Goal: Task Accomplishment & Management: Use online tool/utility

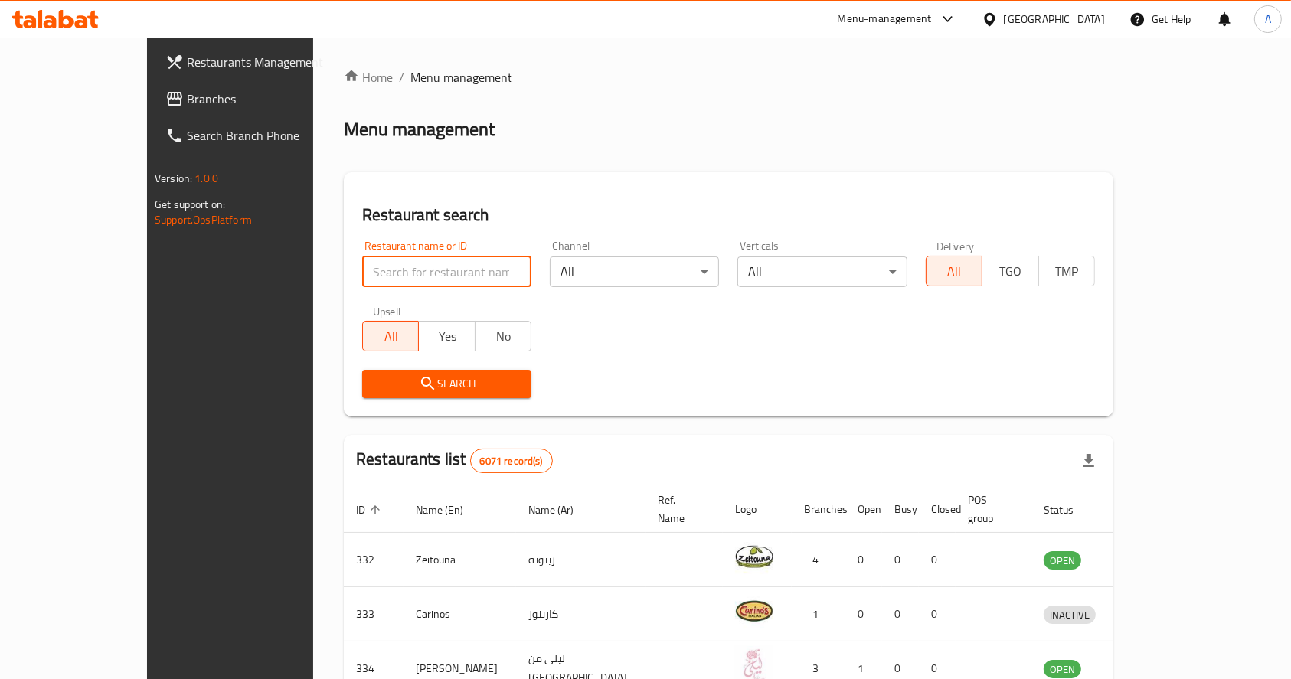
click at [384, 271] on input "search" at bounding box center [446, 272] width 169 height 31
type input "viridian"
click button "Search" at bounding box center [446, 384] width 169 height 28
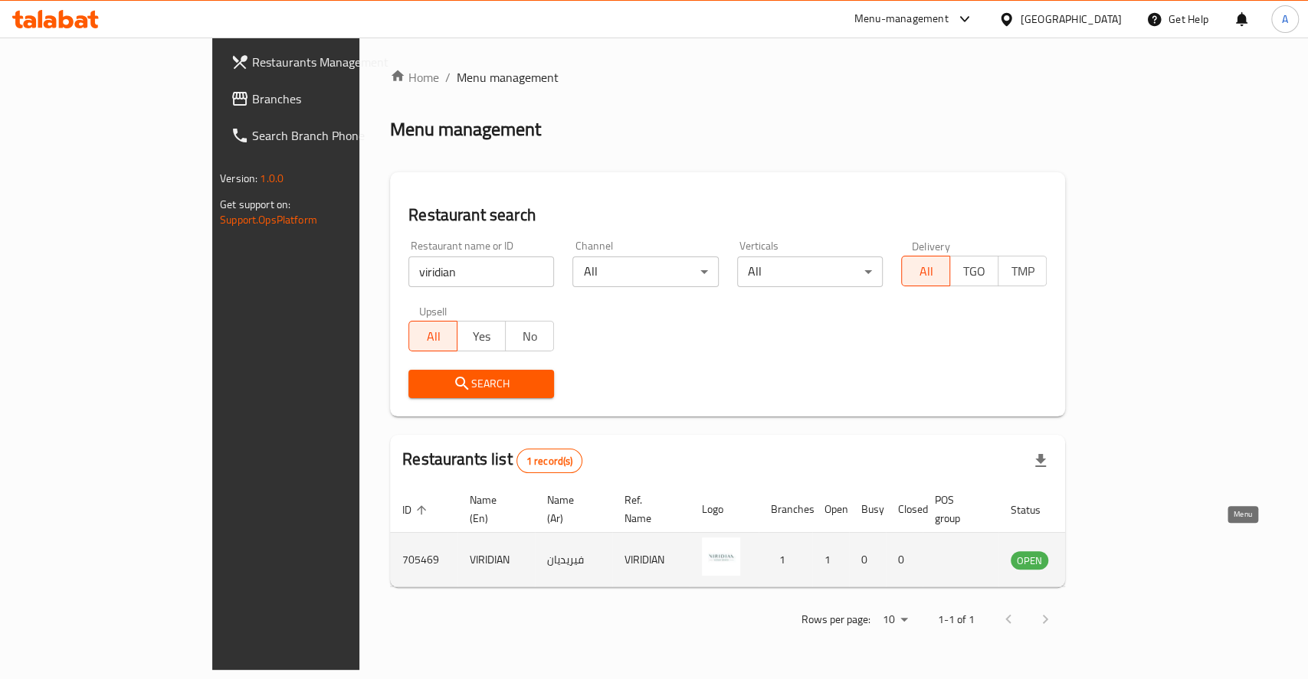
click at [1109, 551] on icon "enhanced table" at bounding box center [1100, 560] width 18 height 18
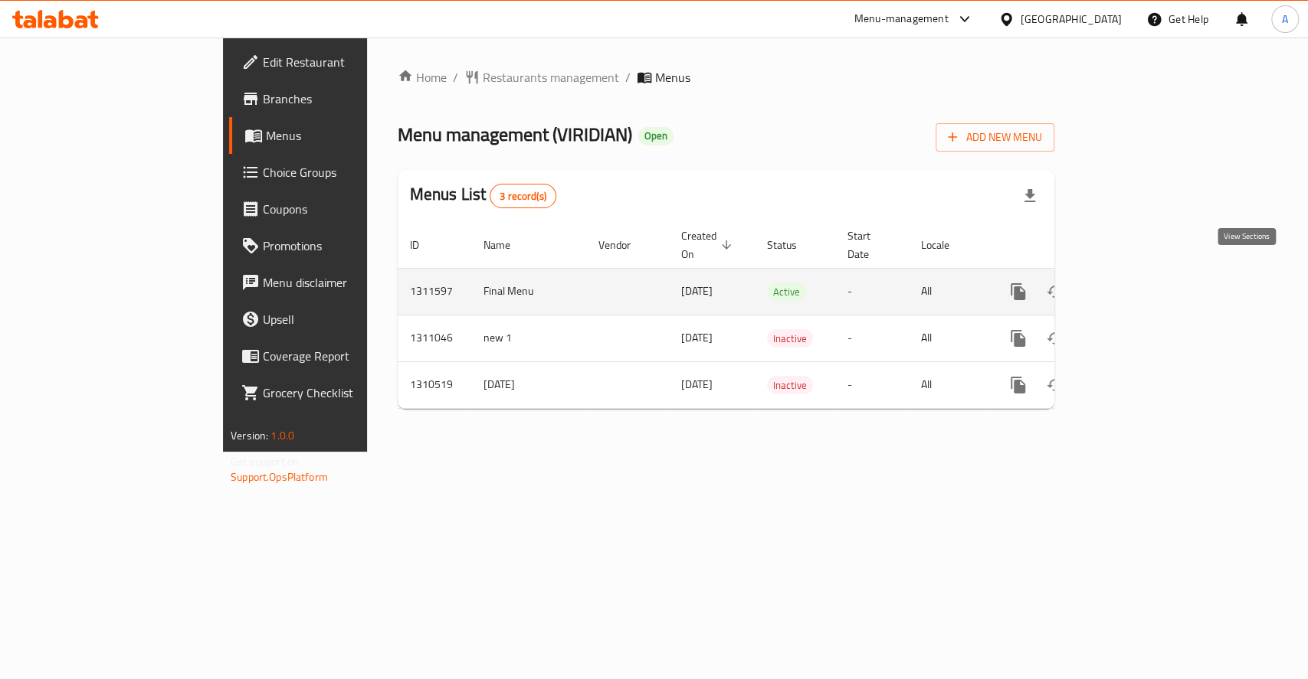
click at [1138, 283] on icon "enhanced table" at bounding box center [1128, 292] width 18 height 18
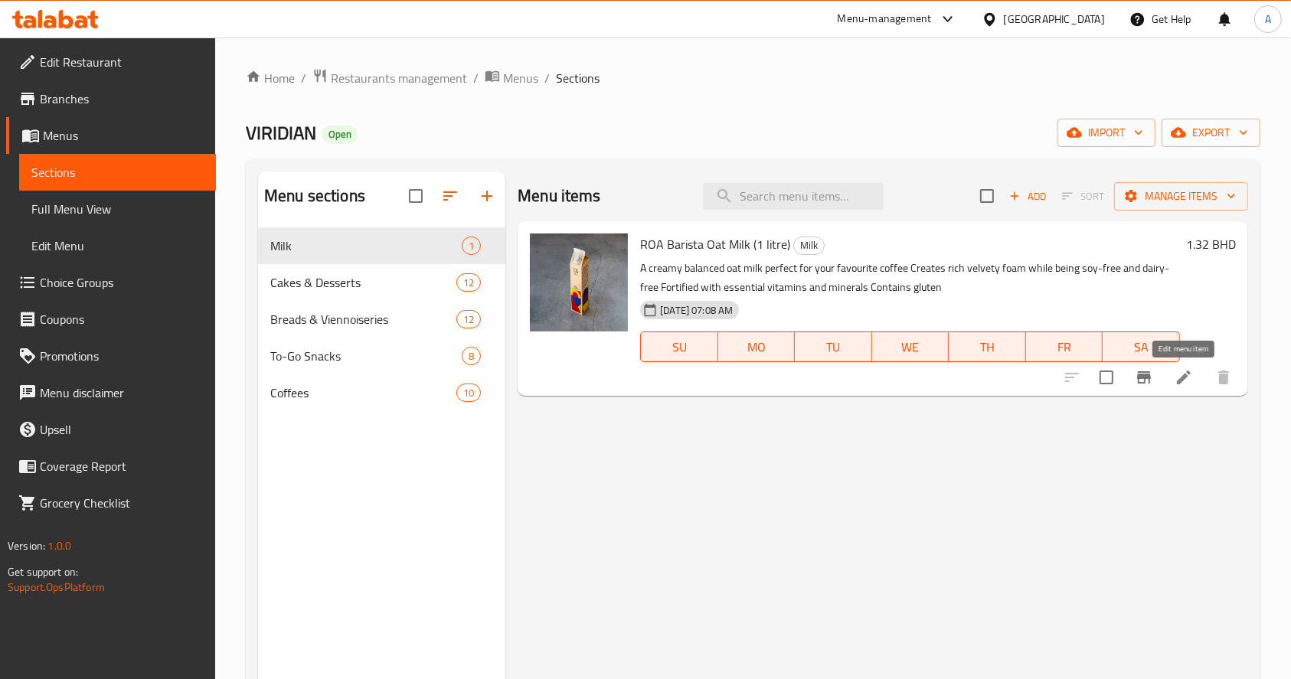
click at [1186, 381] on icon at bounding box center [1184, 377] width 18 height 18
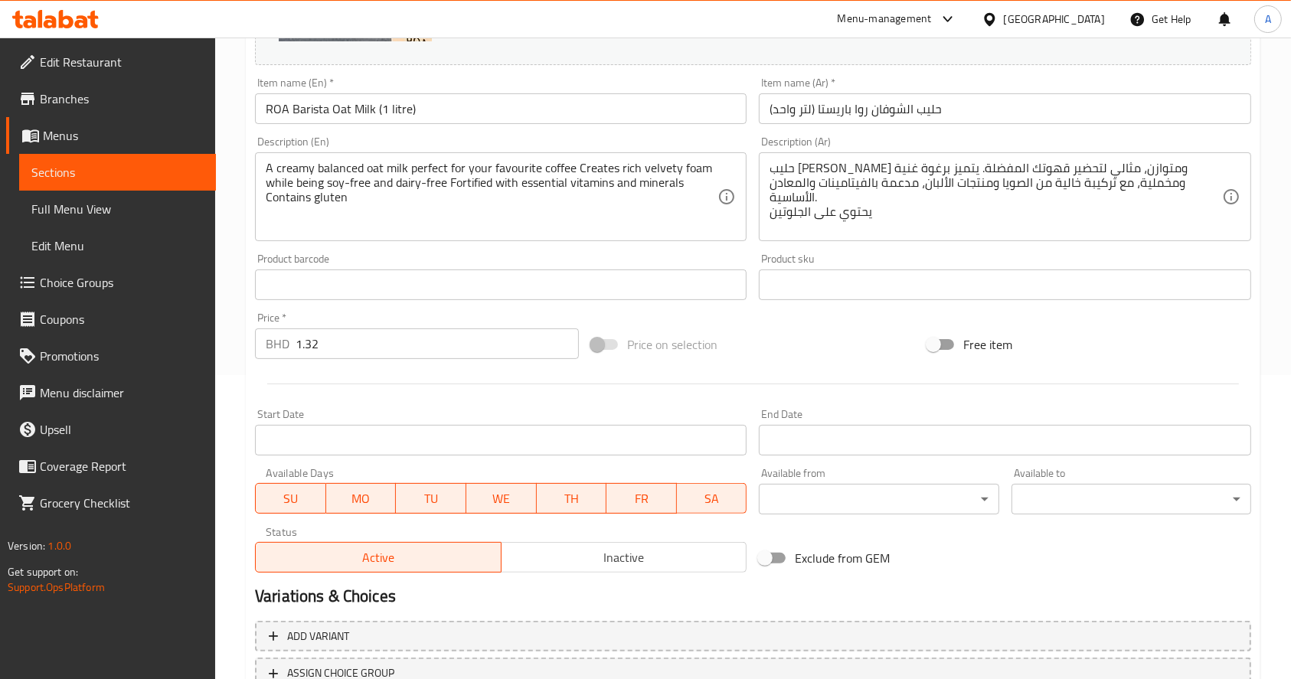
scroll to position [320, 0]
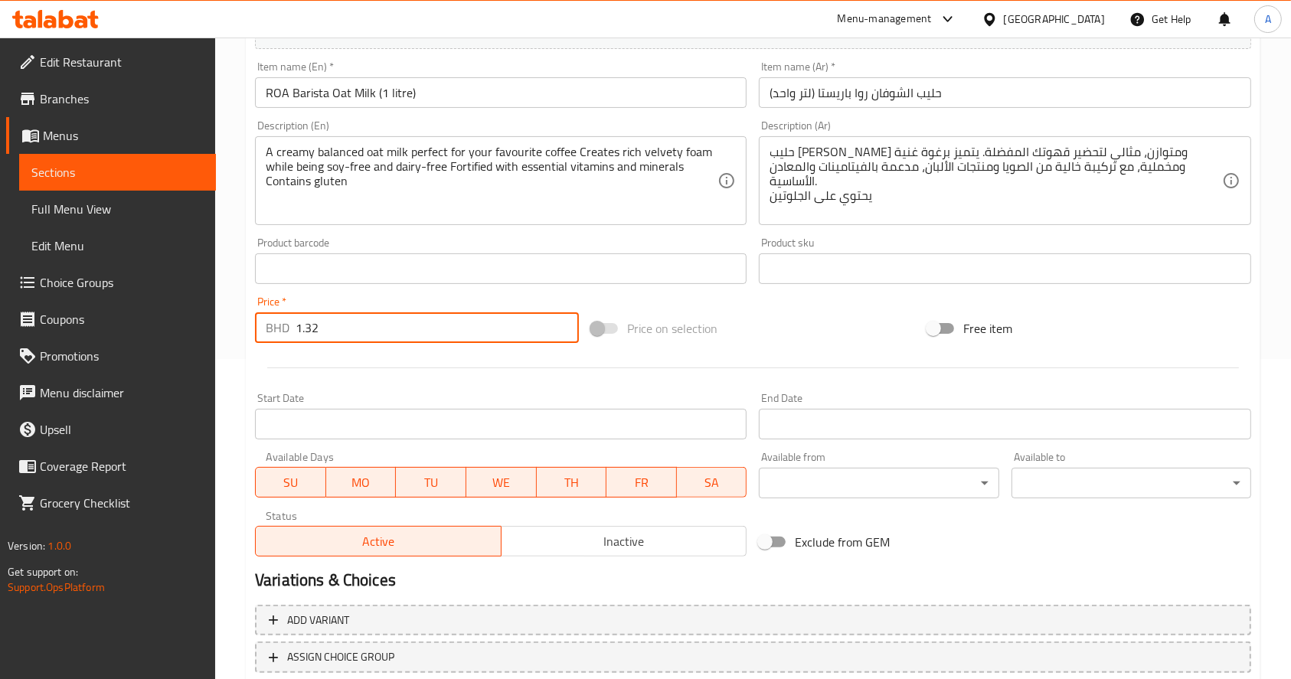
click at [392, 336] on input "1.32" at bounding box center [437, 328] width 283 height 31
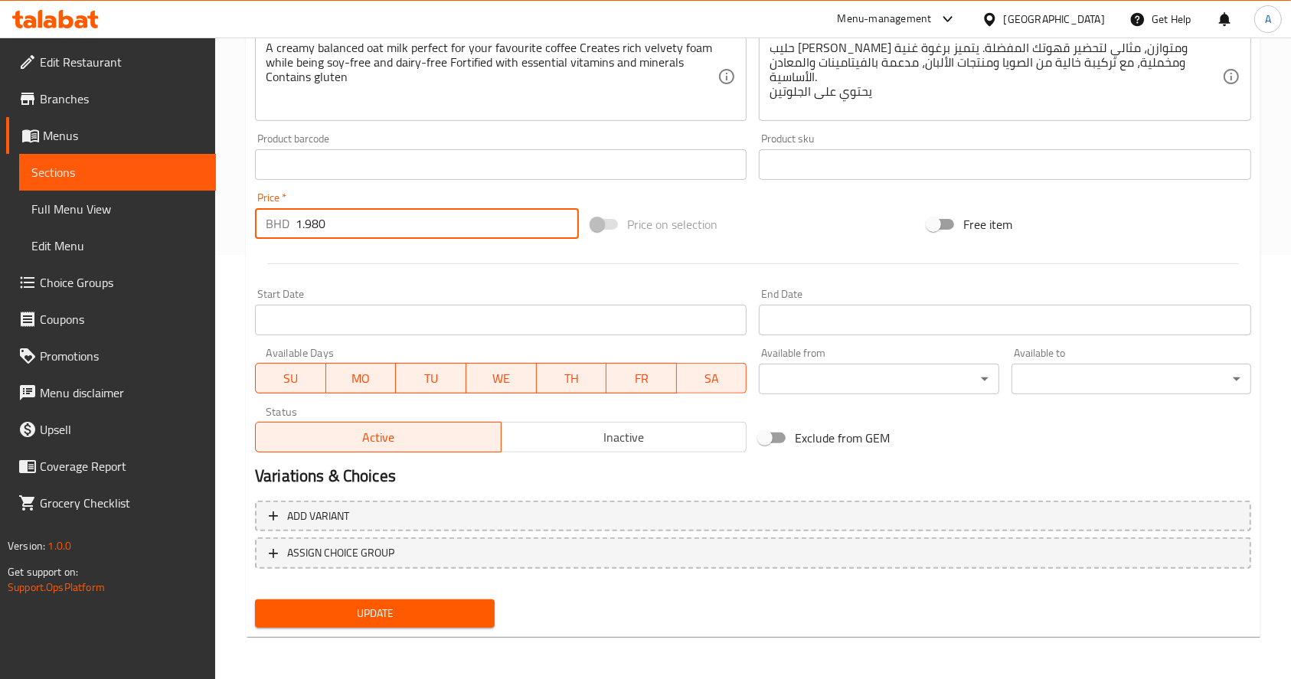
type input "1.980"
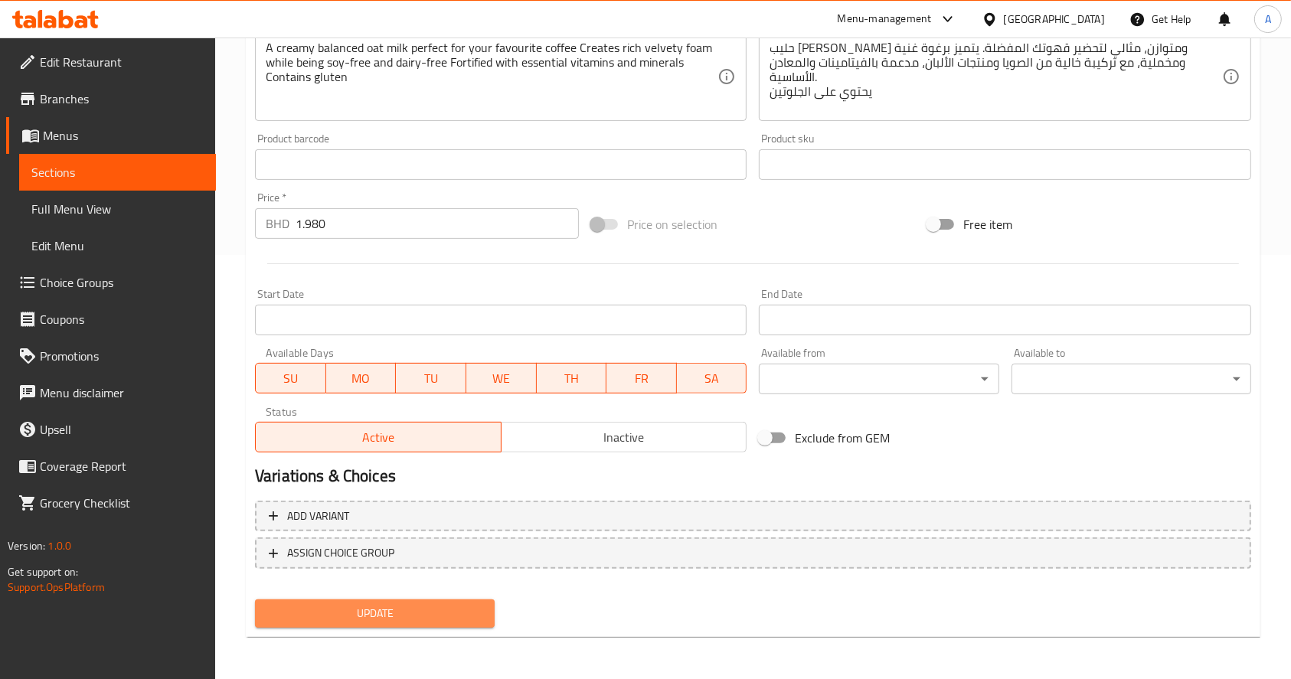
click at [333, 619] on span "Update" at bounding box center [374, 613] width 215 height 19
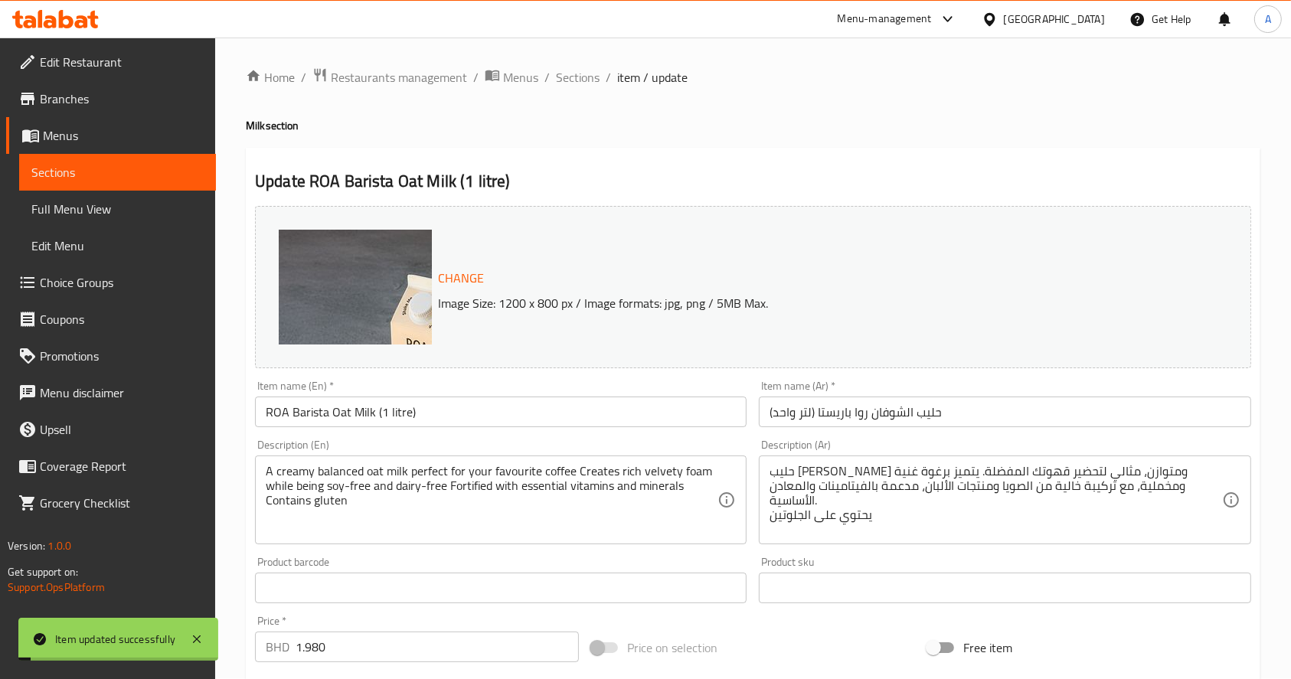
scroll to position [0, 0]
click at [932, 17] on div "Menu-management" at bounding box center [885, 19] width 94 height 18
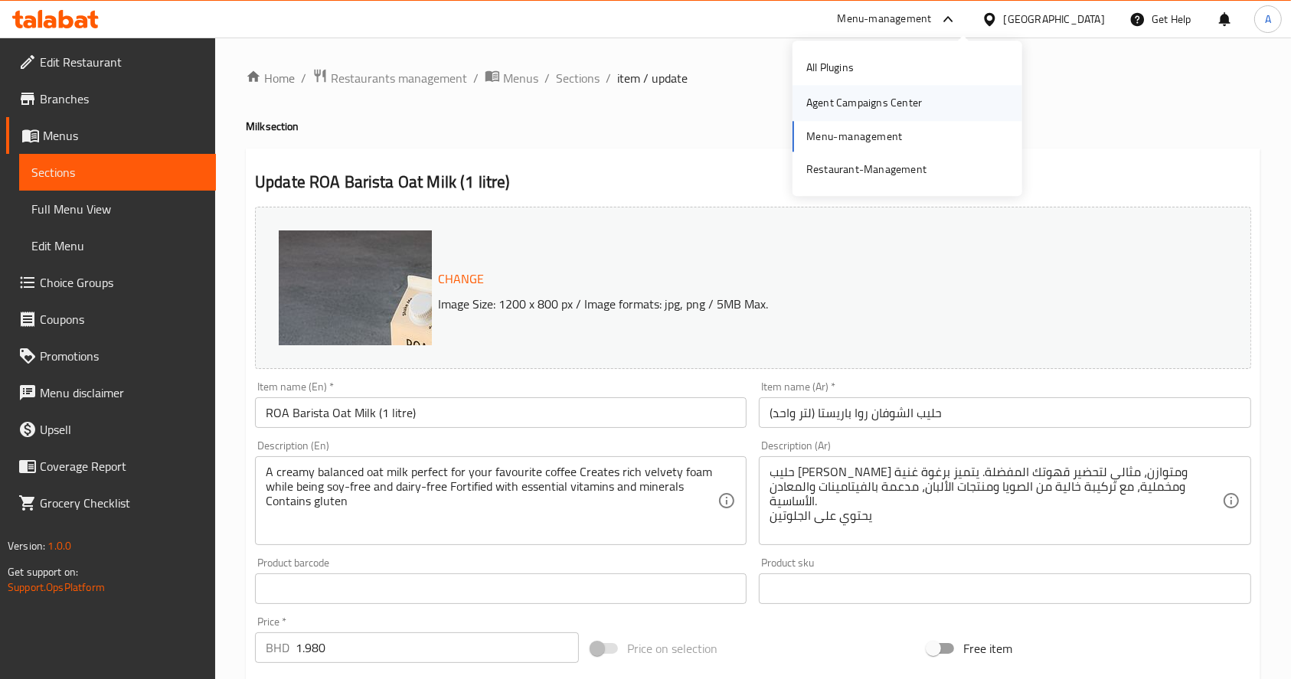
click at [875, 87] on div "Agent Campaigns Center" at bounding box center [864, 103] width 140 height 35
